Goal: Task Accomplishment & Management: Use online tool/utility

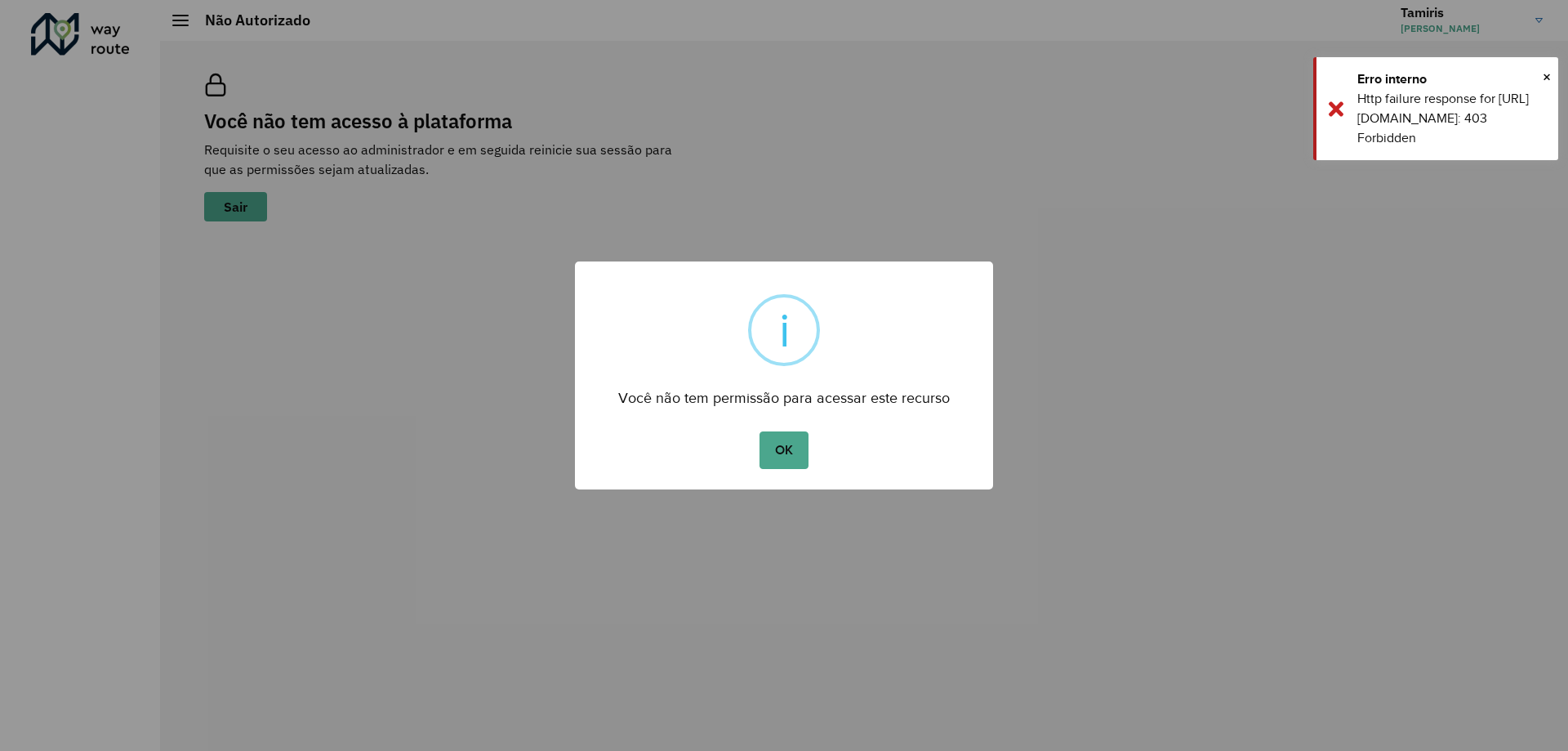
click at [1467, 241] on div "× i Você não tem permissão para acessar este recurso OK No Cancel" at bounding box center [784, 375] width 1568 height 751
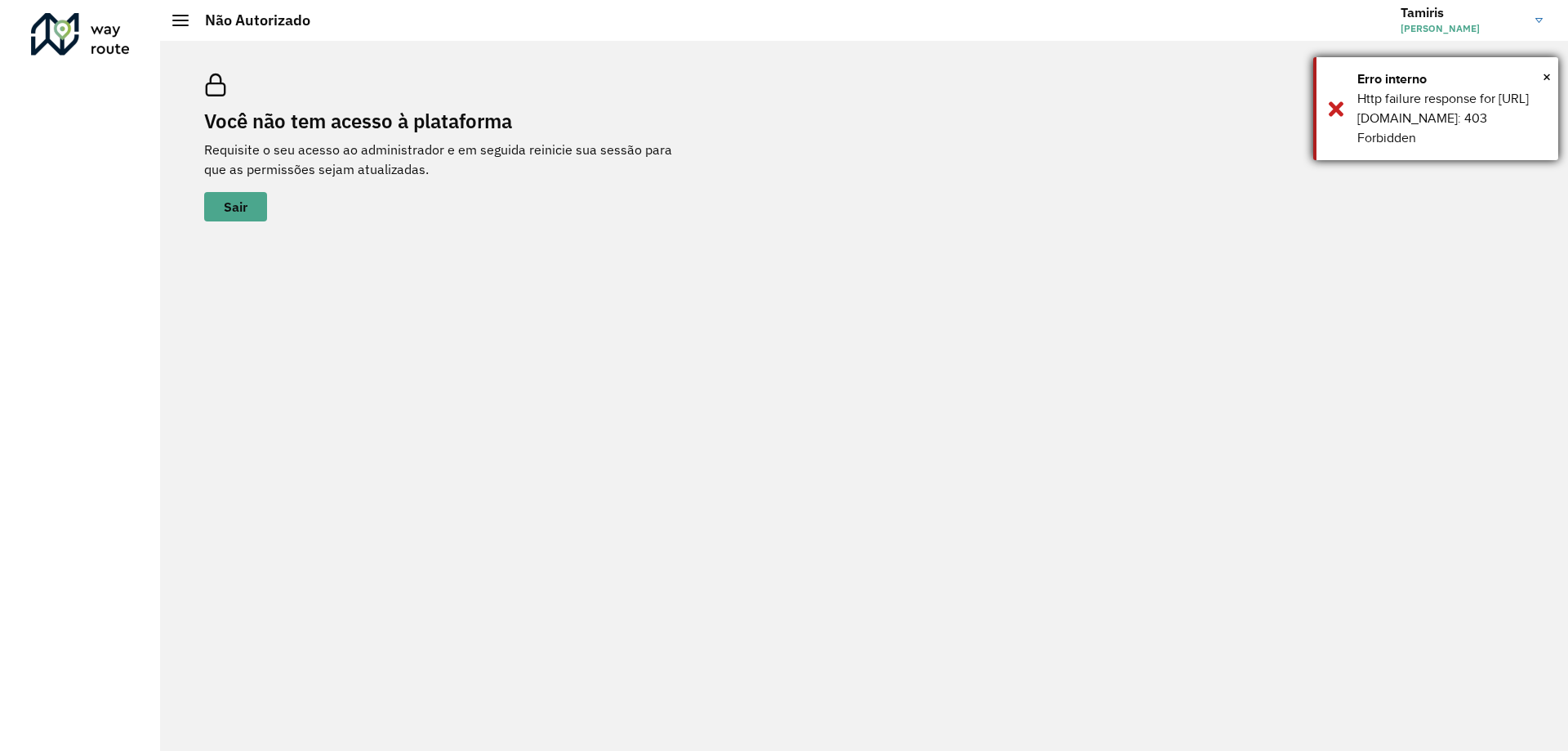
click at [1322, 116] on div "× Erro interno Http failure response for https://roteirizador.ambev.com.br/api/…" at bounding box center [1436, 109] width 245 height 103
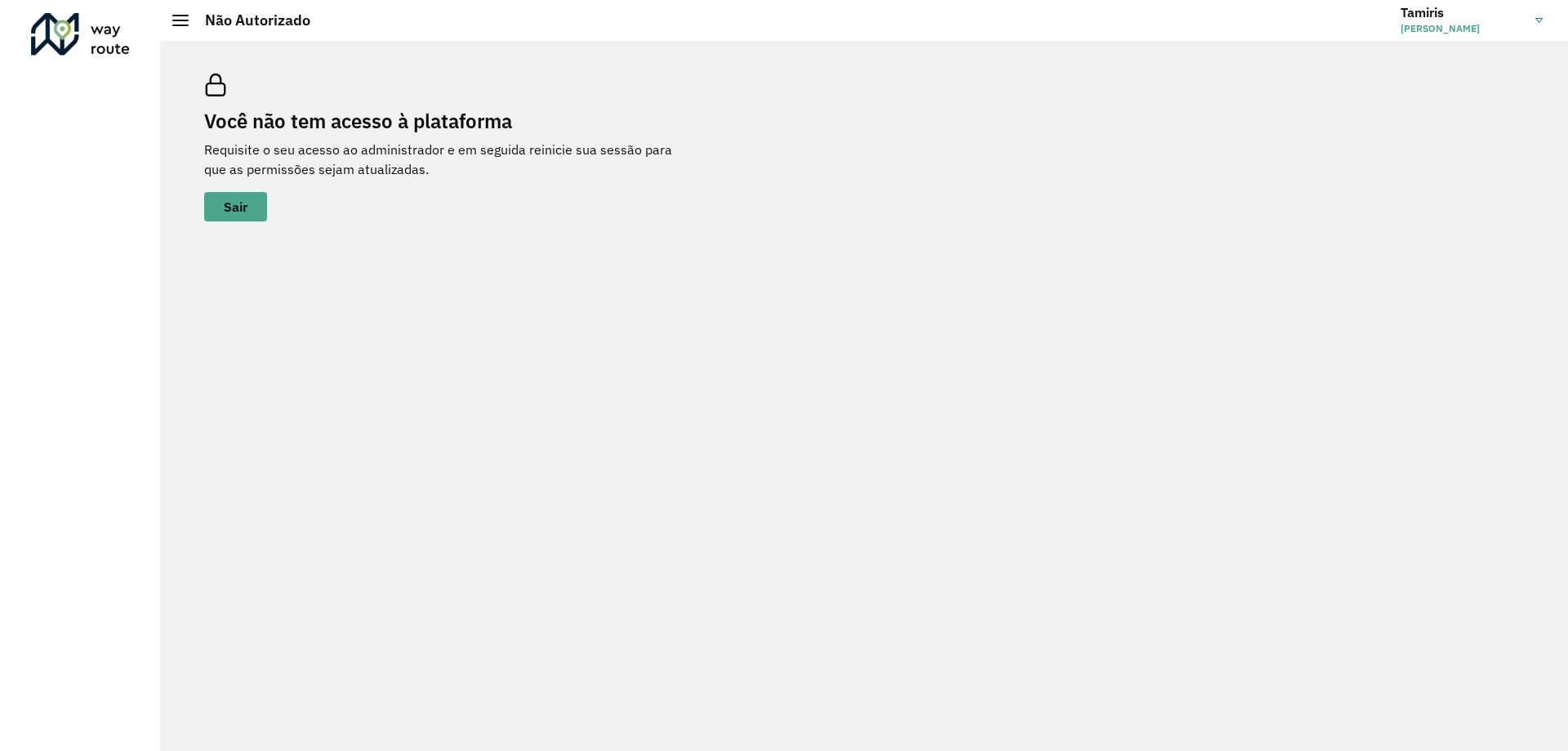
click at [1341, 116] on div "Você não tem acesso à plataforma Requisite o seu acesso ao administrador e em s…" at bounding box center [864, 148] width 1359 height 188
click at [184, 24] on span at bounding box center [180, 25] width 17 height 2
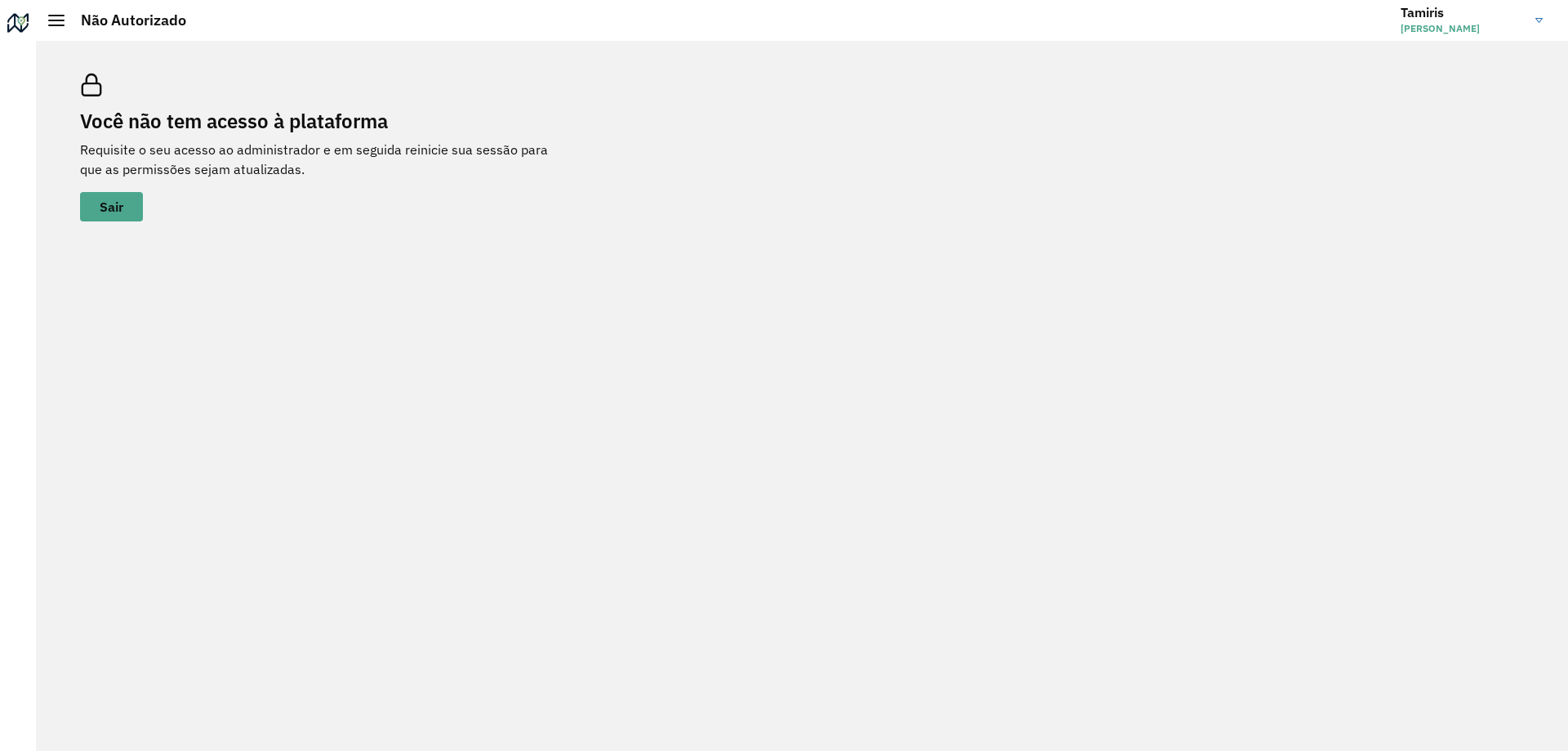
click at [55, 226] on div "Você não tem acesso à plataforma Requisite o seu acesso ao administrador e em s…" at bounding box center [802, 395] width 1532 height 710
click at [111, 205] on span "Sair" at bounding box center [112, 206] width 23 height 13
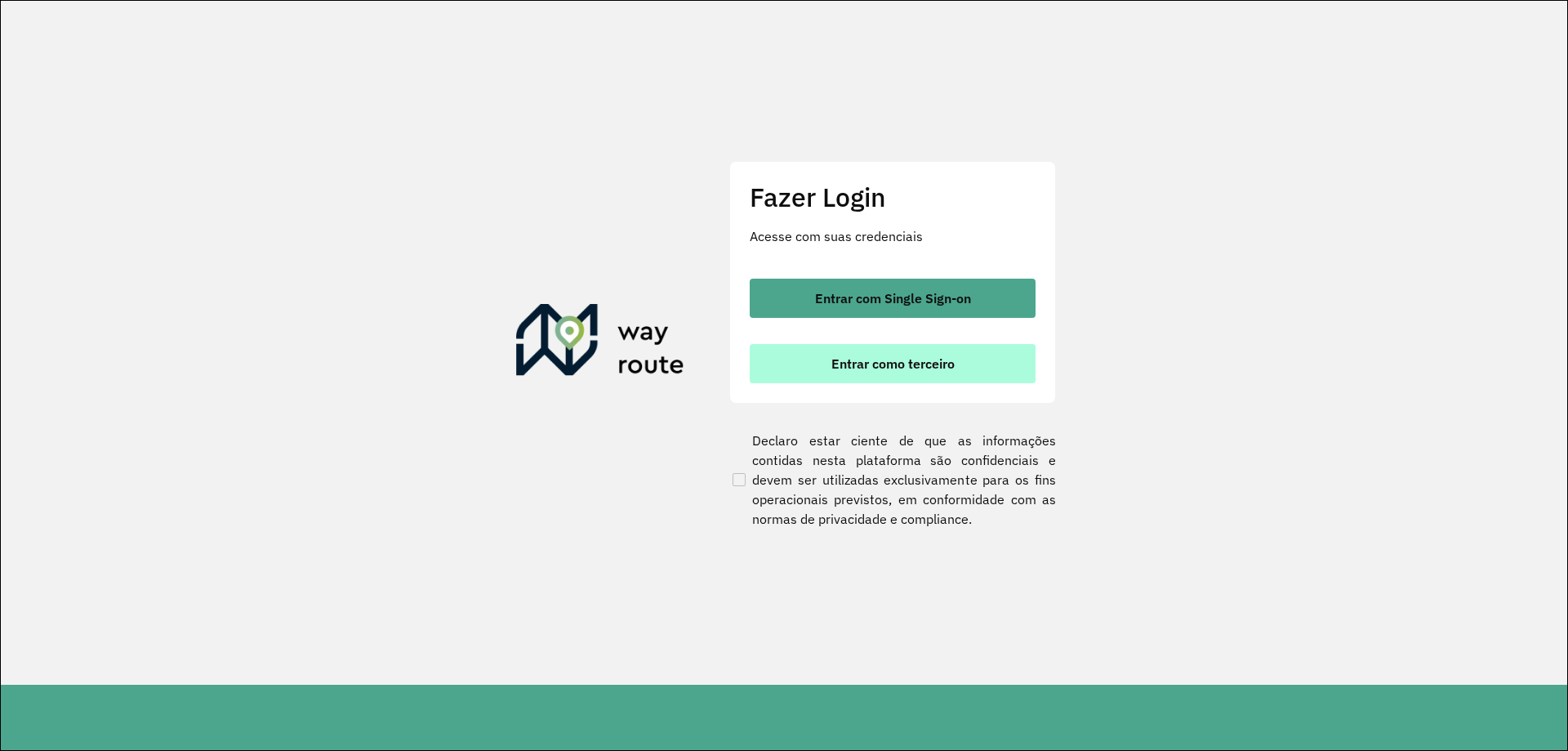
click at [984, 364] on button "Entrar como terceiro" at bounding box center [892, 363] width 285 height 39
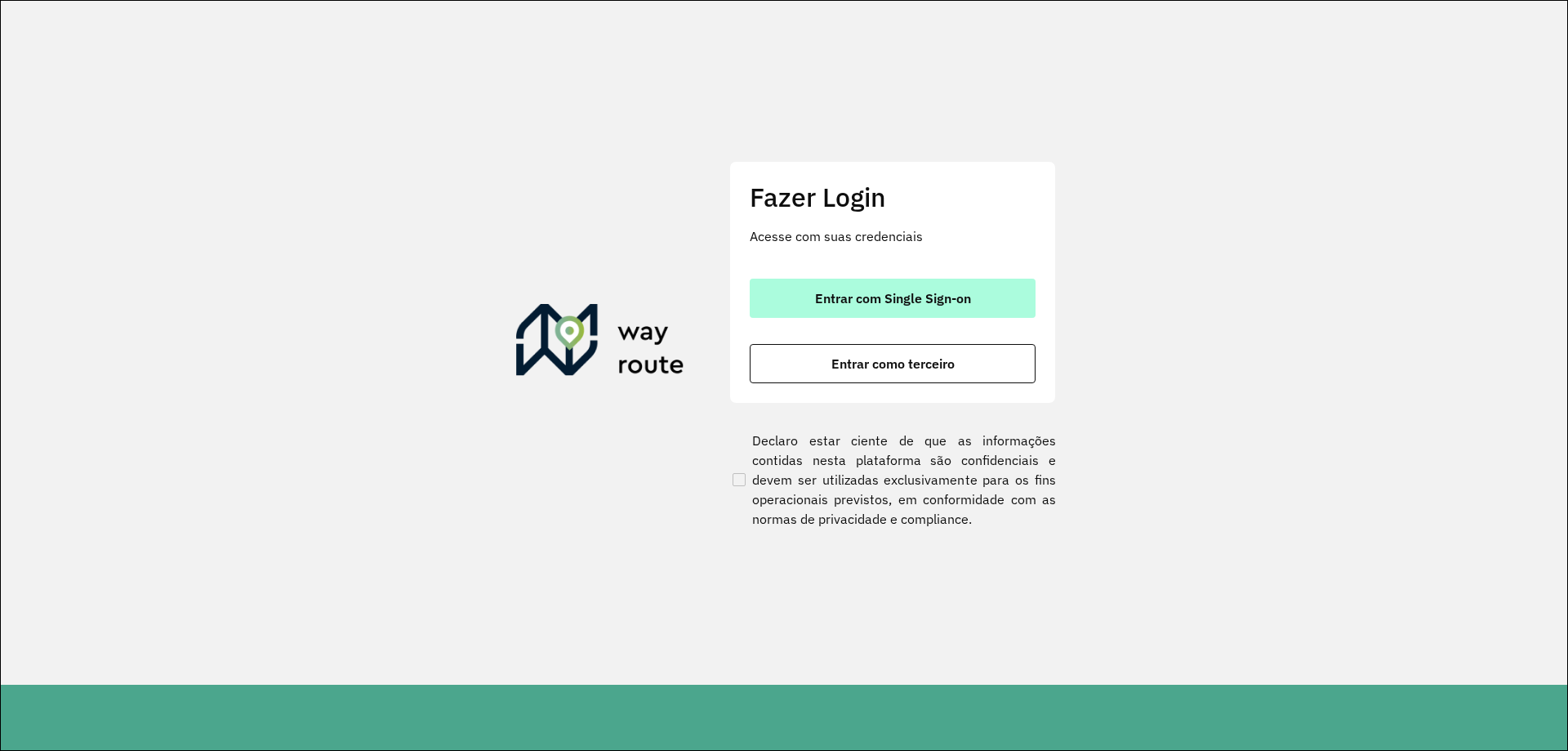
click at [862, 291] on span "Entrar com Single Sign-on" at bounding box center [892, 297] width 156 height 13
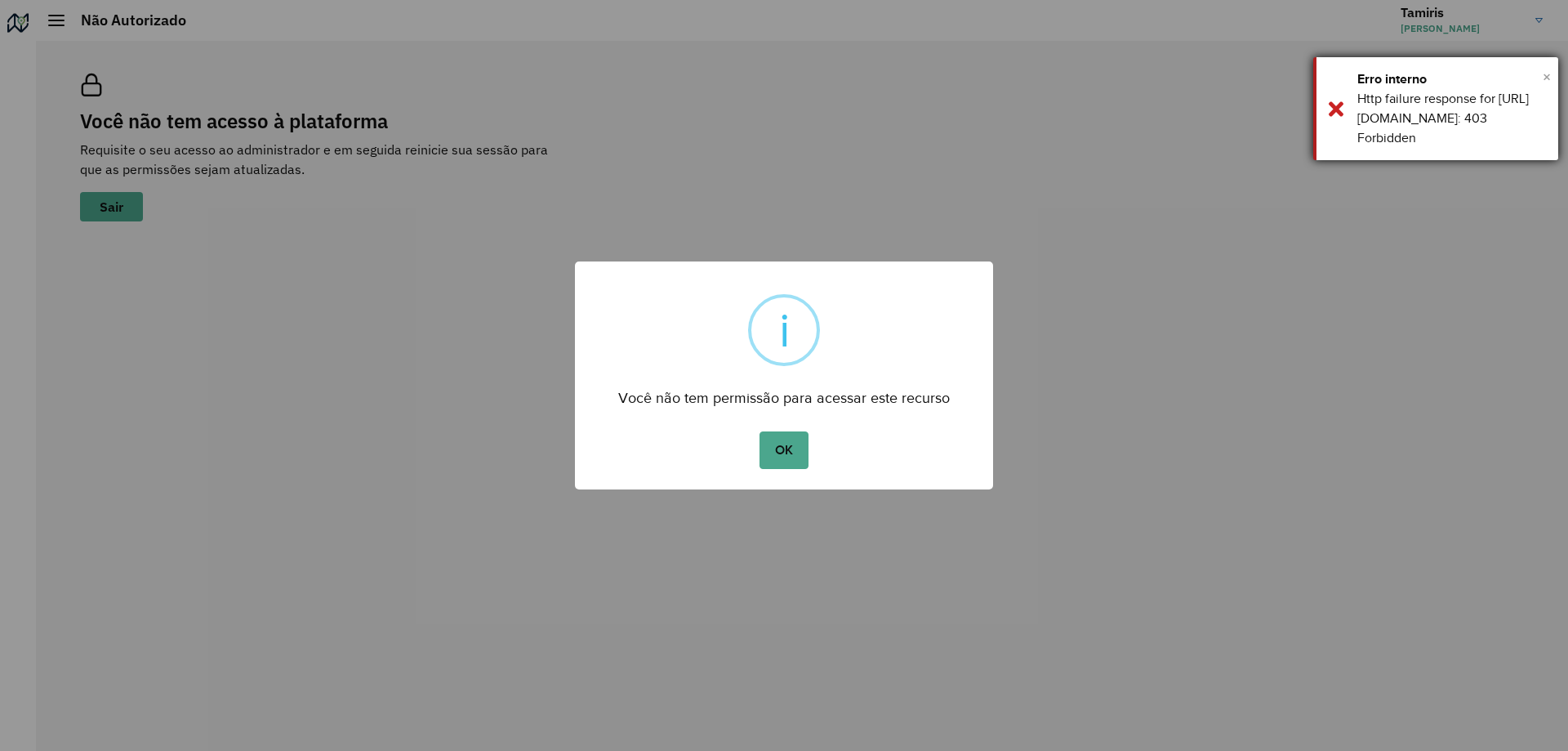
click at [1550, 77] on span "×" at bounding box center [1547, 76] width 8 height 24
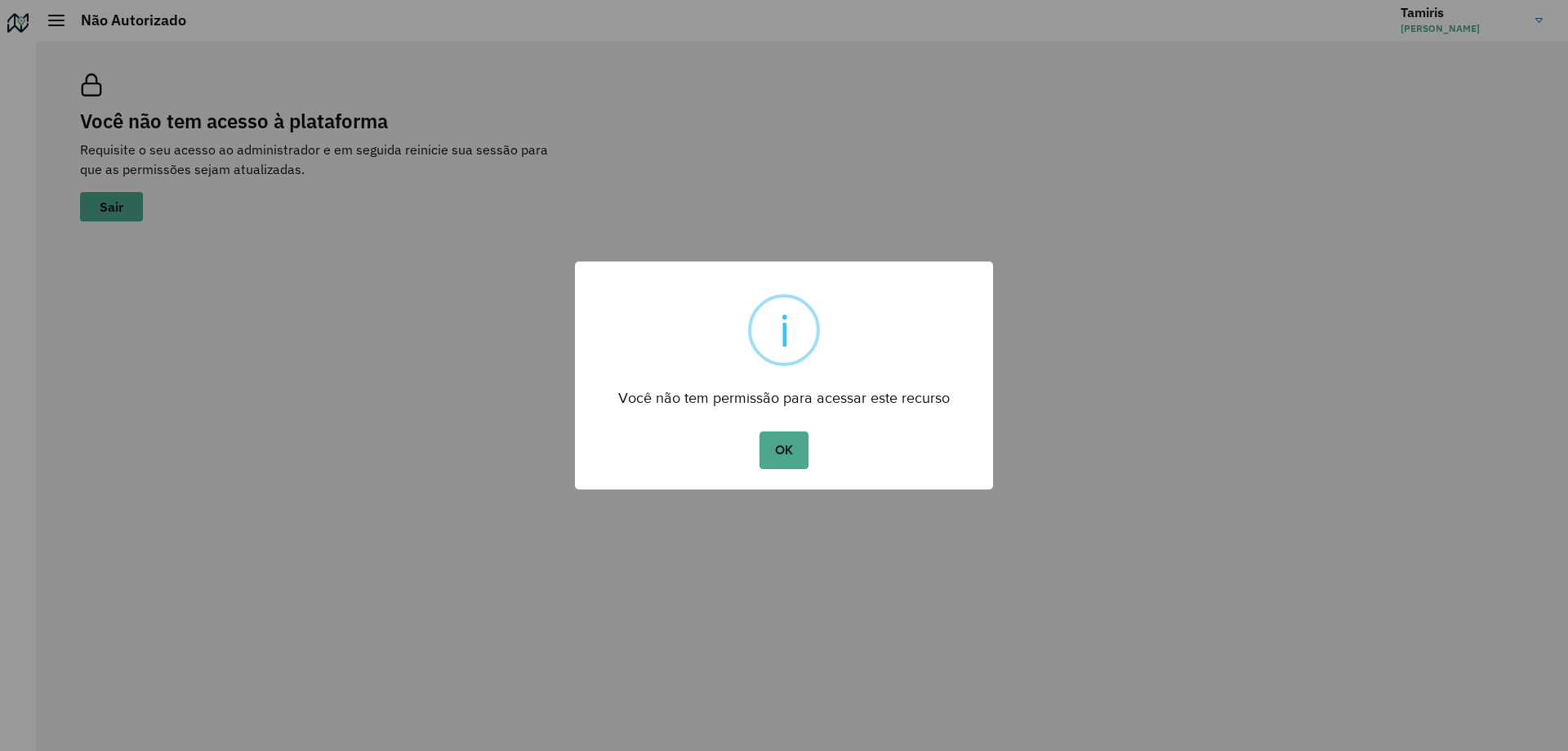
click at [1542, 17] on div "× i Você não tem permissão para acessar este recurso OK No Cancel" at bounding box center [784, 375] width 1568 height 751
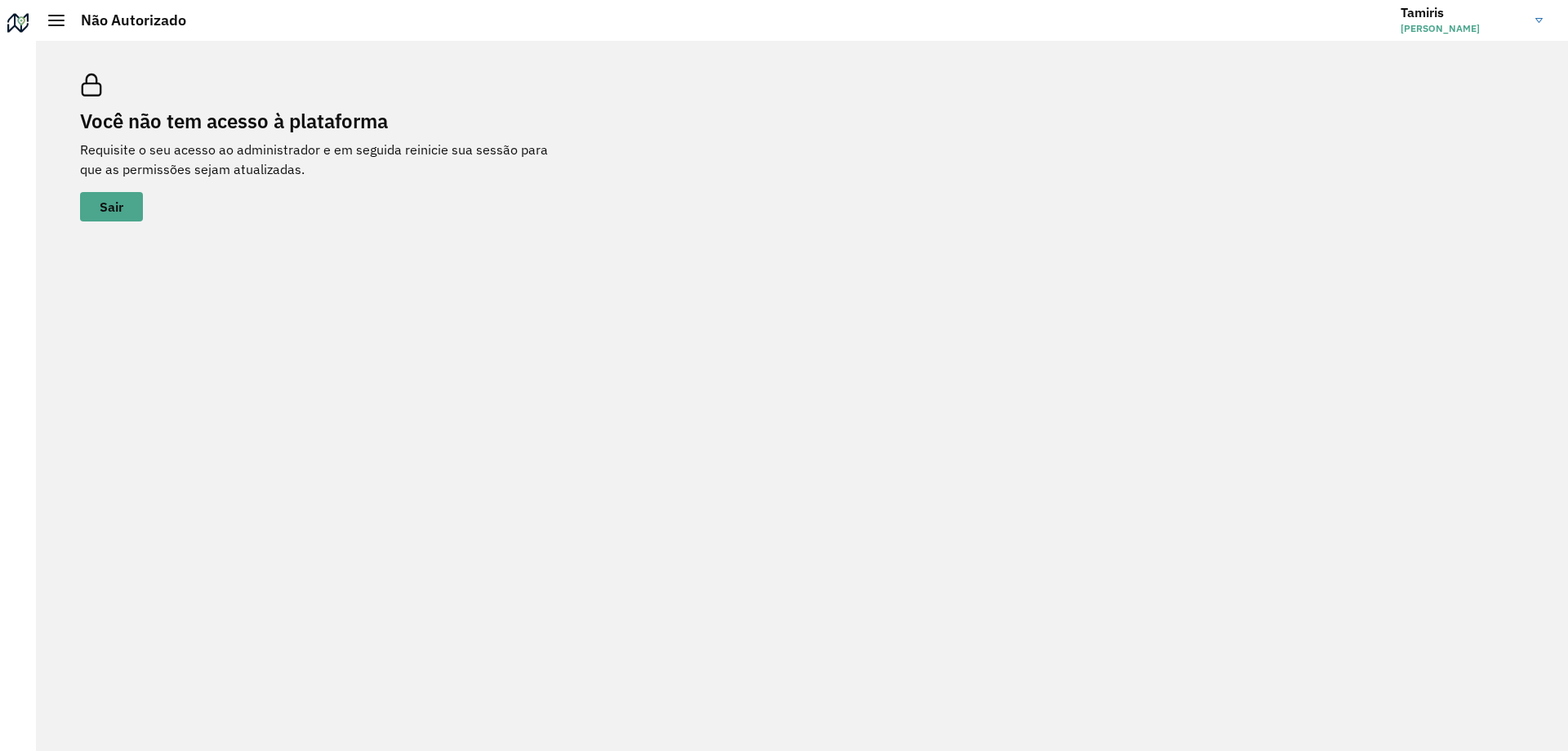
click at [1542, 17] on link "[PERSON_NAME]" at bounding box center [1477, 20] width 154 height 43
click at [989, 276] on div "Você não tem acesso à plataforma Requisite o seu acesso ao administrador e em s…" at bounding box center [802, 395] width 1532 height 710
